Goal: Information Seeking & Learning: Check status

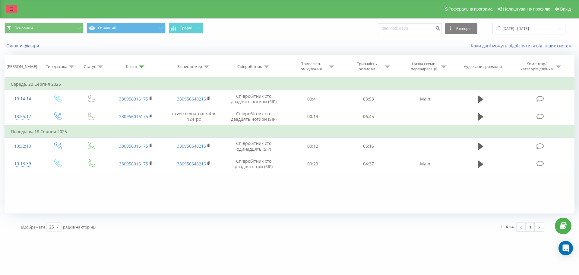
click at [10, 11] on icon at bounding box center [12, 9] width 4 height 4
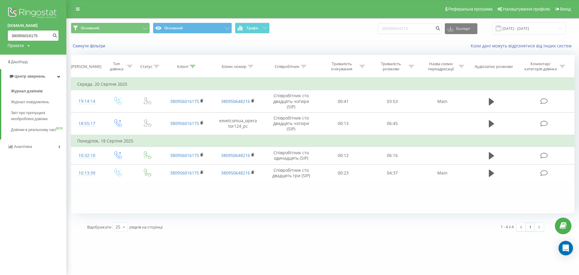
click at [24, 36] on input "380956016175" at bounding box center [33, 35] width 51 height 11
paste input "674851570"
type input "380674851570"
click at [55, 34] on icon "submit" at bounding box center [54, 35] width 5 height 4
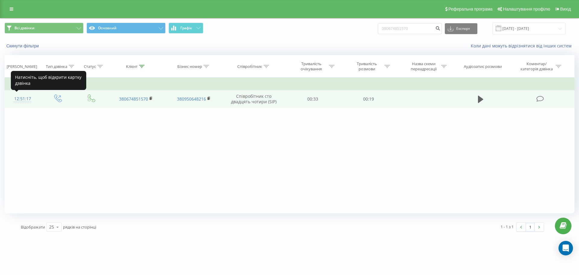
click at [24, 98] on div "12:51:17" at bounding box center [23, 99] width 24 height 12
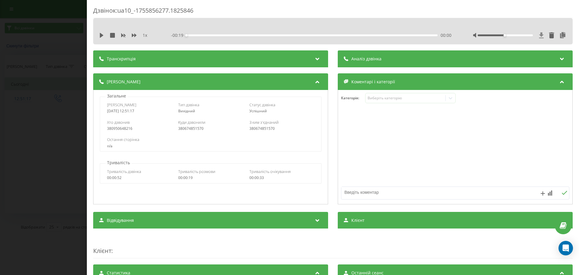
click at [540, 35] on icon at bounding box center [542, 35] width 5 height 6
click at [101, 34] on icon at bounding box center [101, 35] width 5 height 5
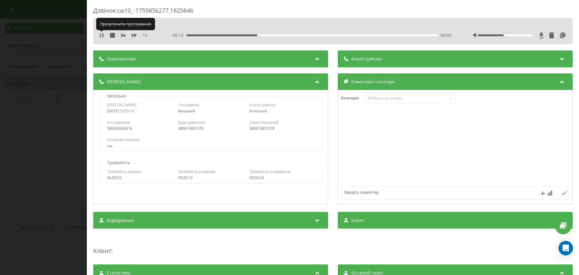
click at [101, 36] on icon at bounding box center [100, 35] width 1 height 5
click at [59, 40] on div "Дзвінок : ua10_-1755856277.1825846 1 x - 00:13 00:06 00:06 Транскрипція Для AI-…" at bounding box center [289, 137] width 579 height 275
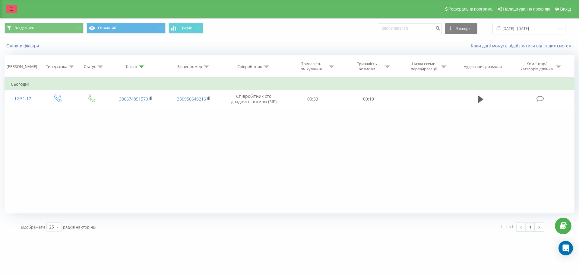
click at [12, 8] on icon at bounding box center [12, 9] width 4 height 4
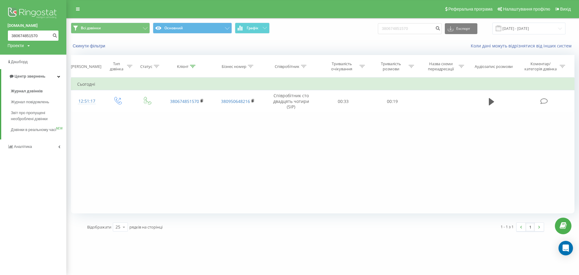
click at [24, 33] on input "380674851570" at bounding box center [33, 35] width 51 height 11
paste input "509961222"
type input "380509961222"
click at [53, 35] on icon "submit" at bounding box center [54, 35] width 5 height 4
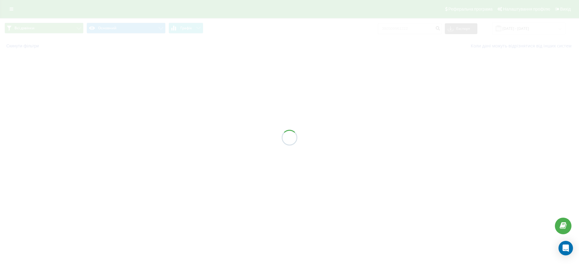
click at [266, 128] on div at bounding box center [289, 137] width 579 height 275
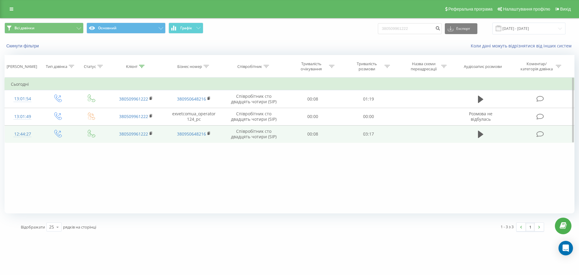
click at [26, 134] on div "12:44:27" at bounding box center [23, 134] width 24 height 12
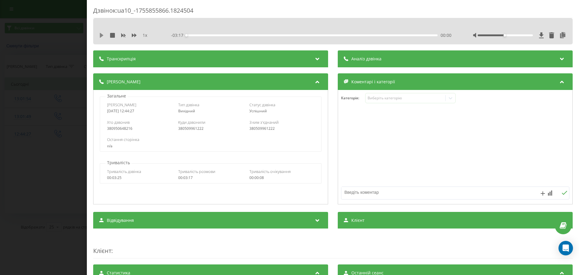
click at [102, 34] on icon at bounding box center [102, 35] width 4 height 5
click at [101, 35] on icon at bounding box center [101, 35] width 5 height 5
click at [540, 34] on icon at bounding box center [542, 35] width 5 height 6
click at [59, 44] on div "Дзвінок : ua10_-1755855866.1824504 1 x - 03:13 00:03 00:03 Транскрипція Для AI-…" at bounding box center [289, 137] width 579 height 275
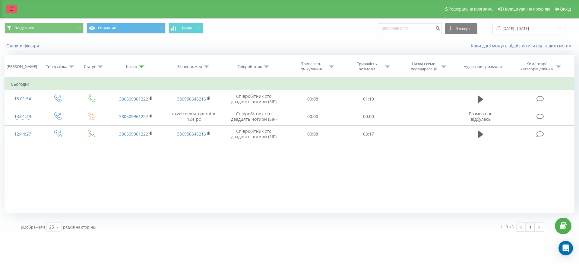
click at [10, 7] on link at bounding box center [11, 9] width 11 height 8
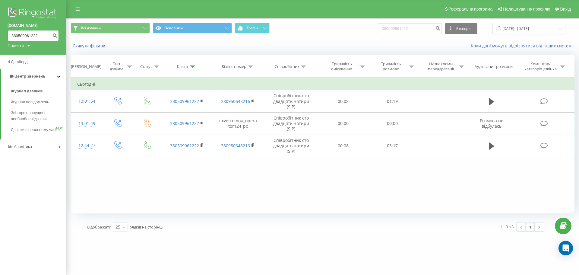
click at [35, 36] on input "380509961222" at bounding box center [33, 35] width 51 height 11
click at [31, 36] on input "380509961222" at bounding box center [33, 35] width 51 height 11
paste input "4951755"
type input "380504951755"
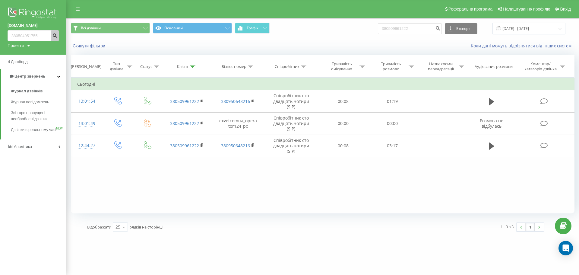
click at [54, 36] on icon "submit" at bounding box center [54, 35] width 5 height 4
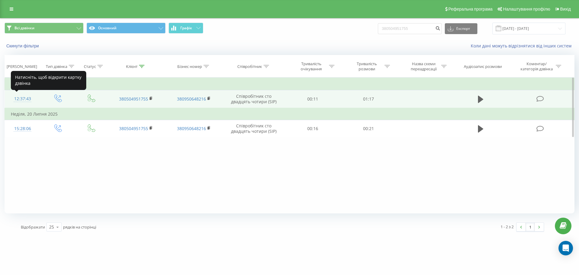
click at [23, 98] on div "12:37:43" at bounding box center [23, 99] width 24 height 12
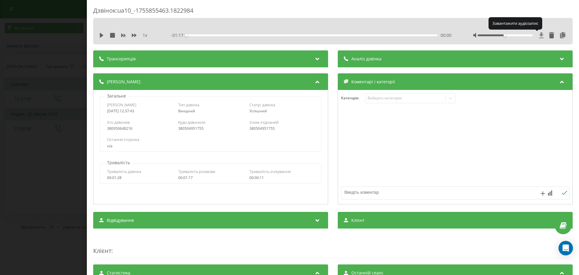
click at [540, 34] on icon at bounding box center [542, 35] width 5 height 6
click at [59, 84] on div "Дзвінок : ua10_-1755855463.1822984 1 x - 01:17 00:00 00:00 Транскрипція Для AI-…" at bounding box center [289, 137] width 579 height 275
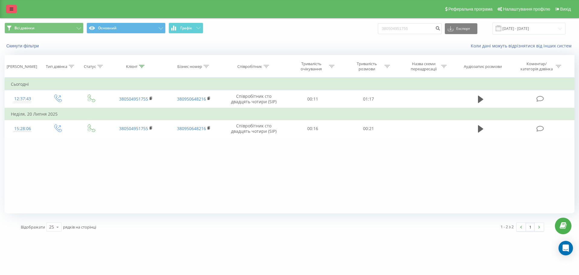
click at [12, 9] on icon at bounding box center [12, 9] width 4 height 4
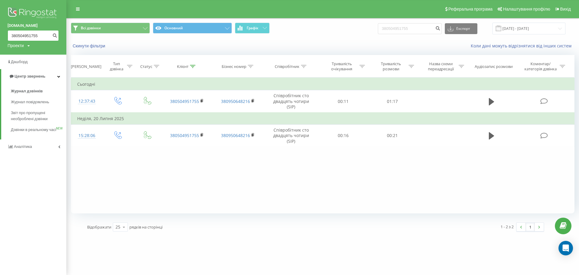
click at [29, 34] on input "380504951755" at bounding box center [33, 35] width 51 height 11
paste input "2373956"
type input "380502373956"
click at [56, 34] on icon "submit" at bounding box center [54, 35] width 5 height 4
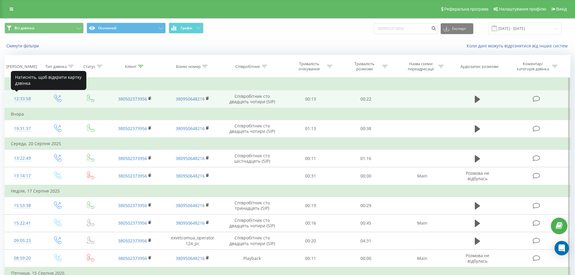
click at [21, 98] on div "12:33:58" at bounding box center [22, 99] width 23 height 12
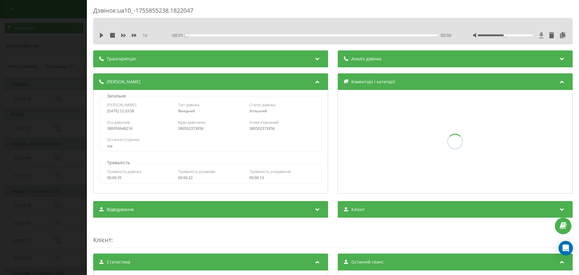
click at [540, 36] on icon at bounding box center [542, 35] width 5 height 6
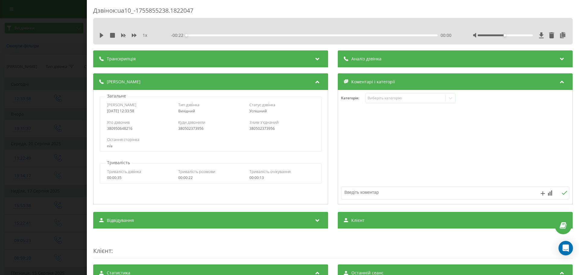
click at [91, 97] on div "Дзвінок : ua10_-1755855238.1822047 1 x - 00:22 00:00 00:00 Транскрипція Для AI-…" at bounding box center [333, 137] width 493 height 275
